Goal: Find specific page/section: Find specific page/section

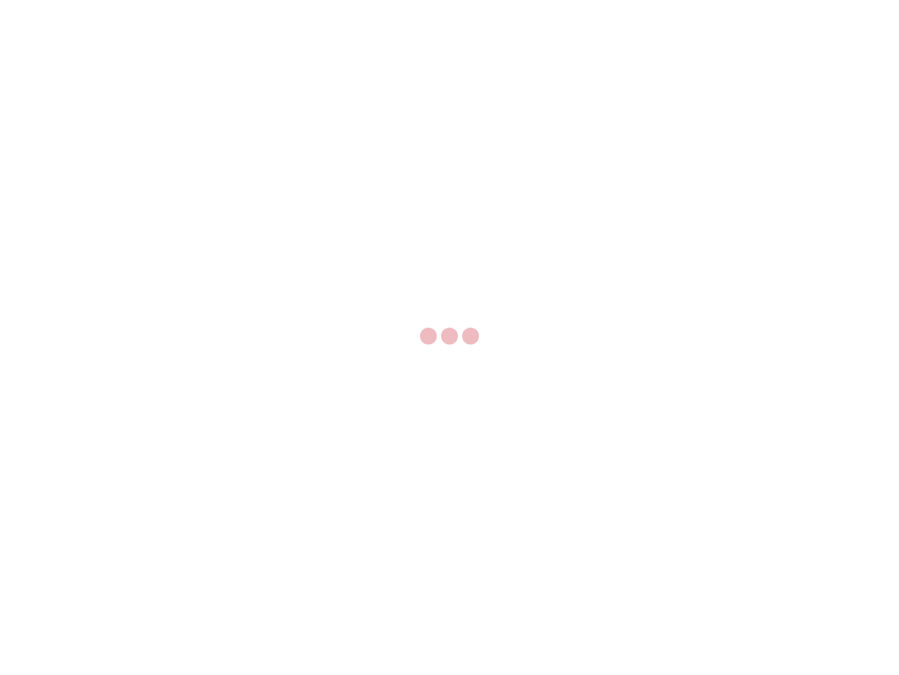
select select "US"
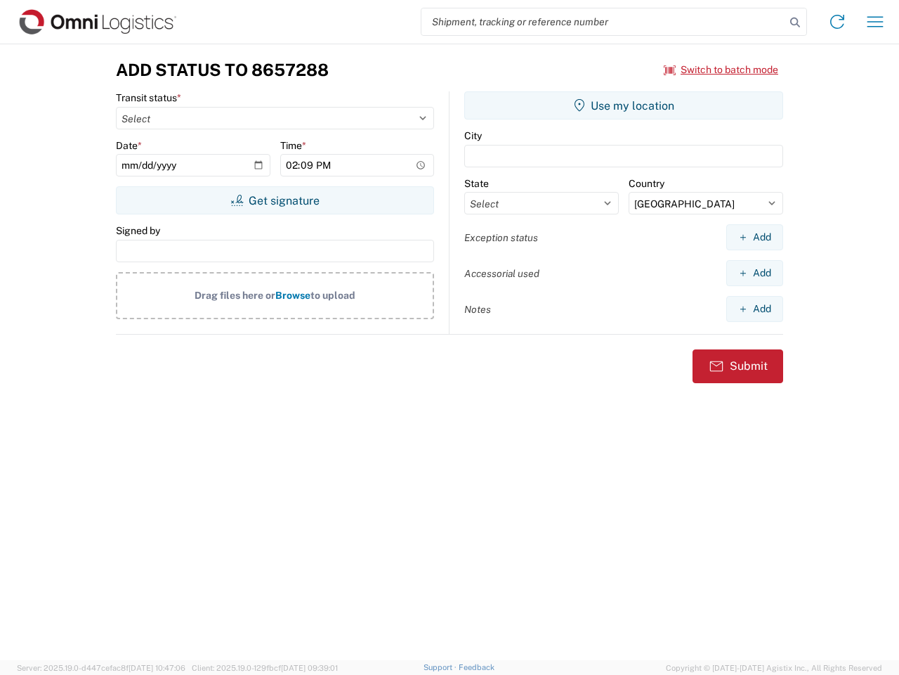
click at [604, 22] on input "search" at bounding box center [604, 21] width 364 height 27
click at [795, 22] on icon at bounding box center [796, 23] width 20 height 20
click at [838, 22] on icon at bounding box center [837, 22] width 22 height 22
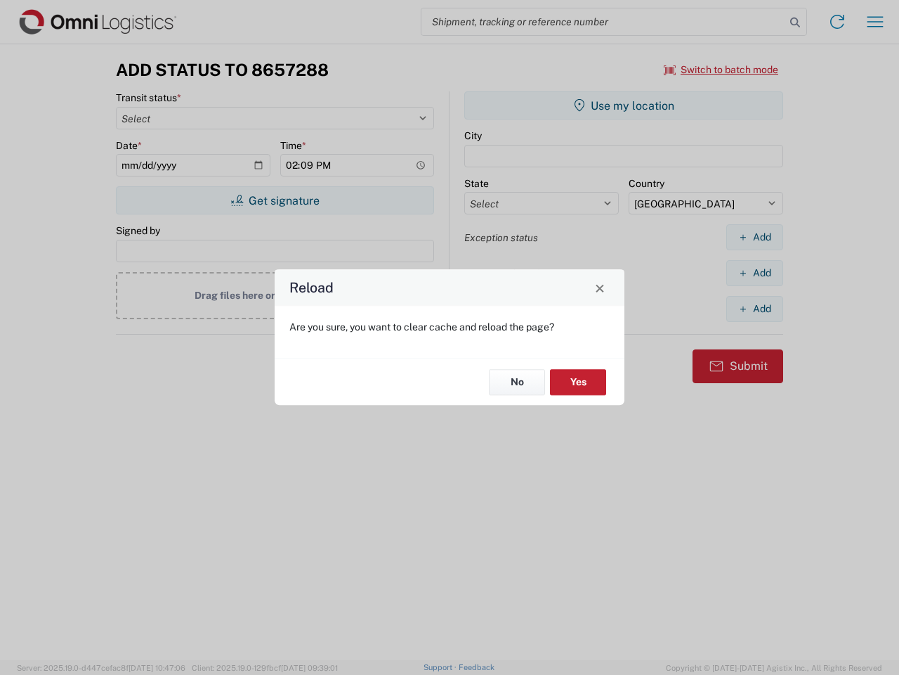
click at [722, 70] on div "Reload Are you sure, you want to clear cache and reload the page? No Yes" at bounding box center [449, 337] width 899 height 675
click at [275, 200] on div "Reload Are you sure, you want to clear cache and reload the page? No Yes" at bounding box center [449, 337] width 899 height 675
click at [624, 105] on div "Reload Are you sure, you want to clear cache and reload the page? No Yes" at bounding box center [449, 337] width 899 height 675
click at [755, 237] on div "Reload Are you sure, you want to clear cache and reload the page? No Yes" at bounding box center [449, 337] width 899 height 675
click at [755, 273] on div "Reload Are you sure, you want to clear cache and reload the page? No Yes" at bounding box center [449, 337] width 899 height 675
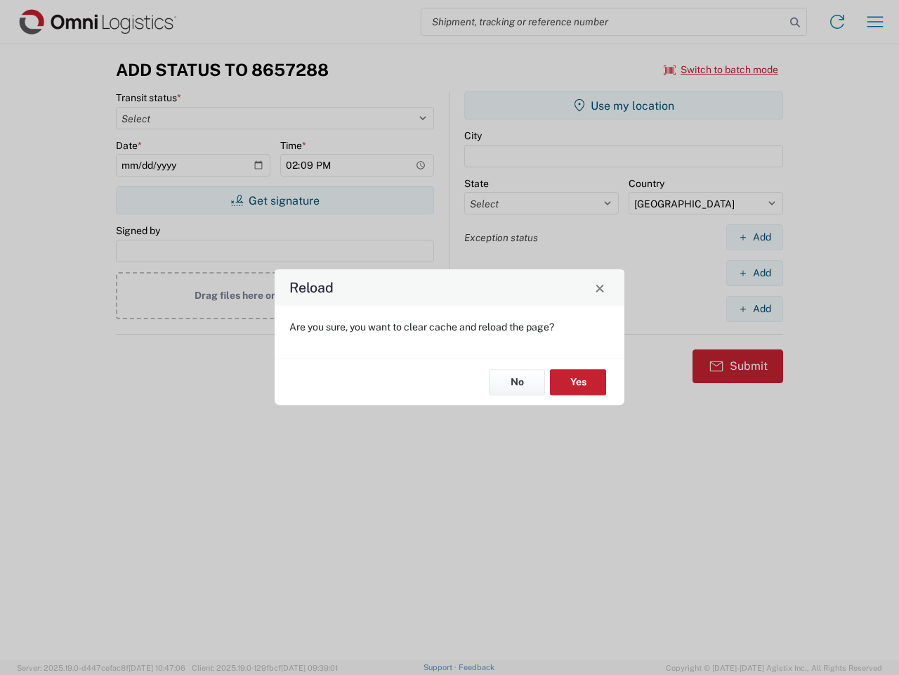
click at [755, 308] on div "Reload Are you sure, you want to clear cache and reload the page? No Yes" at bounding box center [449, 337] width 899 height 675
